Goal: Navigation & Orientation: Find specific page/section

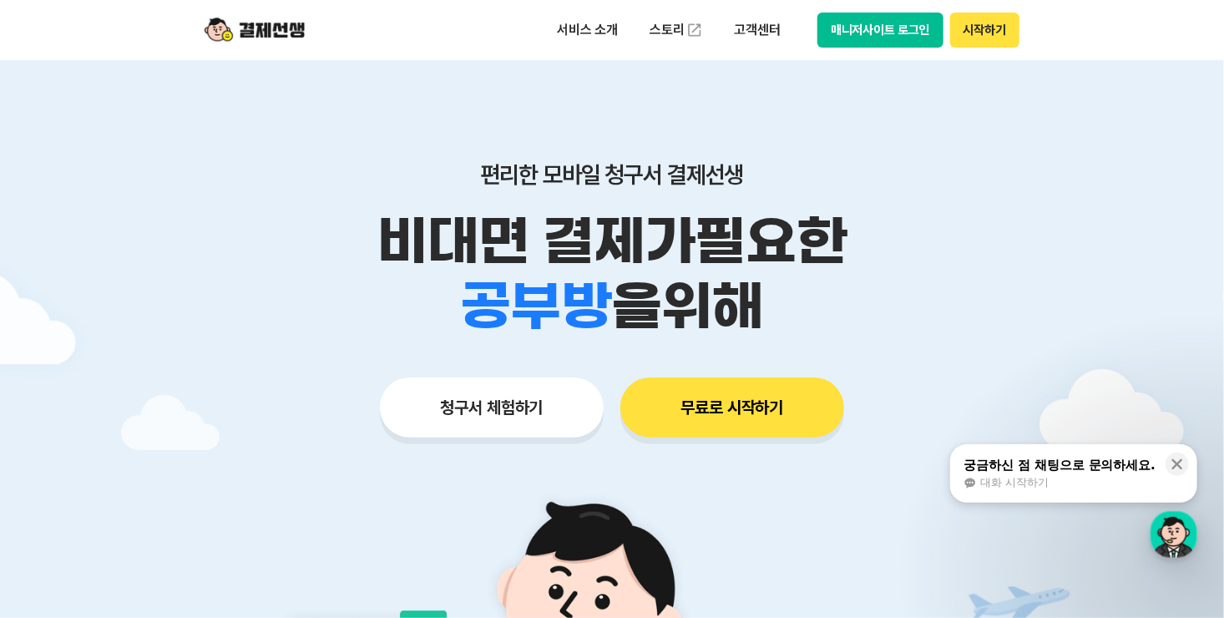
click at [893, 53] on div "서비스 소개 스토리 고객센터 매니저사이트 로그인 시작하기" at bounding box center [612, 30] width 855 height 60
click at [890, 42] on button "매니저사이트 로그인" at bounding box center [881, 30] width 126 height 35
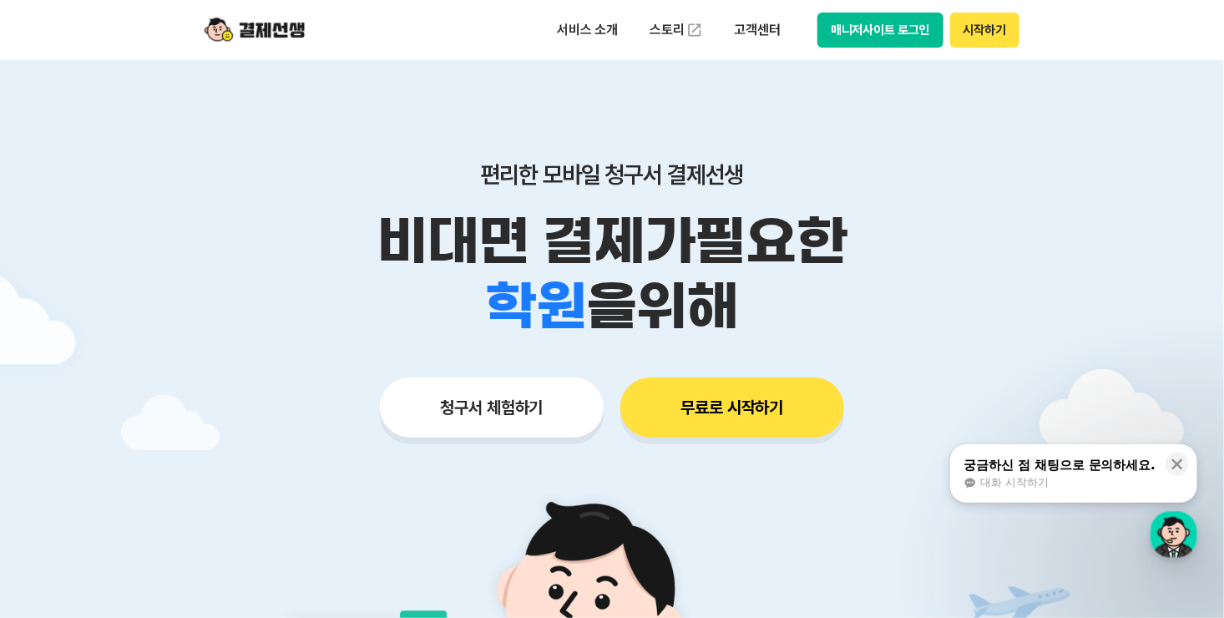
click at [900, 27] on button "매니저사이트 로그인" at bounding box center [881, 30] width 126 height 35
click at [976, 31] on button "시작하기" at bounding box center [985, 30] width 69 height 35
click at [892, 10] on div "서비스 소개 스토리 고객센터 매니저사이트 로그인 시작하기" at bounding box center [612, 30] width 855 height 60
click at [878, 35] on button "매니저사이트 로그인" at bounding box center [881, 30] width 126 height 35
drag, startPoint x: 593, startPoint y: 276, endPoint x: 846, endPoint y: 30, distance: 352.6
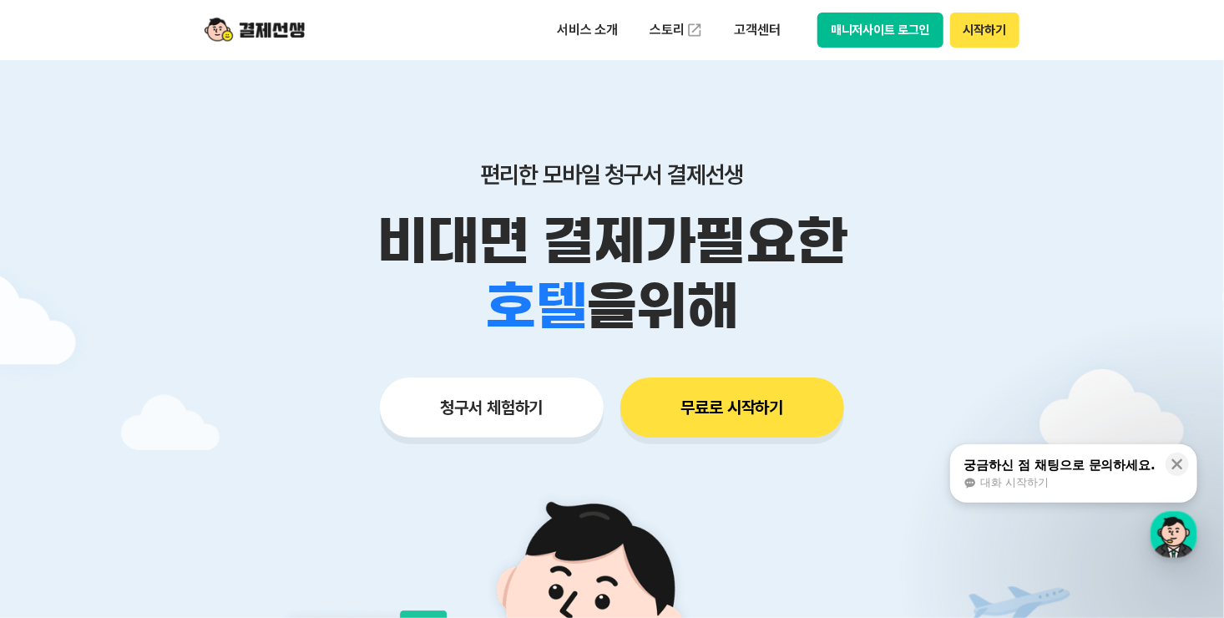
click at [846, 30] on button "매니저사이트 로그인" at bounding box center [881, 30] width 126 height 35
